Goal: Task Accomplishment & Management: Manage account settings

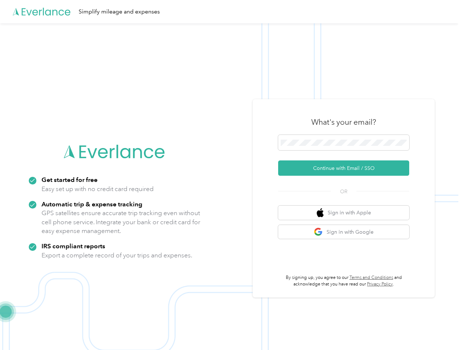
click at [231, 175] on img at bounding box center [229, 198] width 459 height 350
click at [231, 12] on div "Simplify mileage and expenses" at bounding box center [229, 11] width 459 height 23
click at [347, 168] on button "Continue with Email / SSO" at bounding box center [343, 167] width 131 height 15
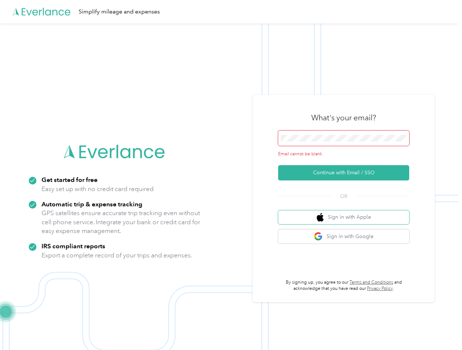
click at [347, 212] on button "Sign in with Apple" at bounding box center [343, 217] width 131 height 14
click at [347, 232] on button "Sign in with Google" at bounding box center [343, 236] width 131 height 14
